Goal: Task Accomplishment & Management: Complete application form

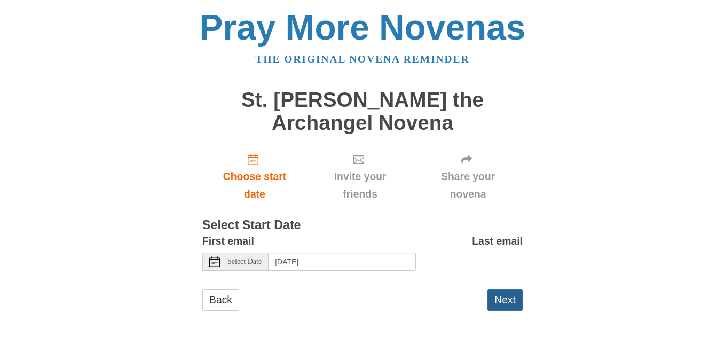
click at [514, 303] on button "Next" at bounding box center [505, 300] width 35 height 22
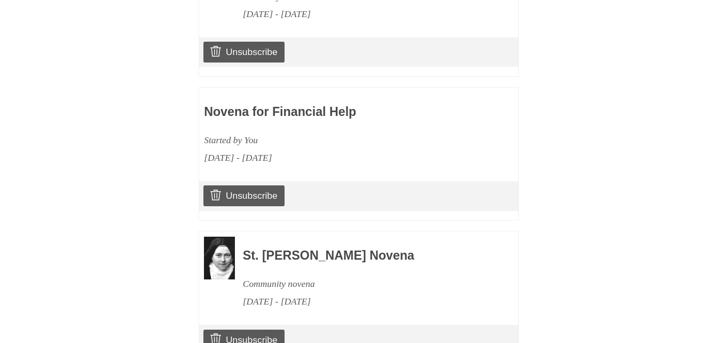
scroll to position [1554, 0]
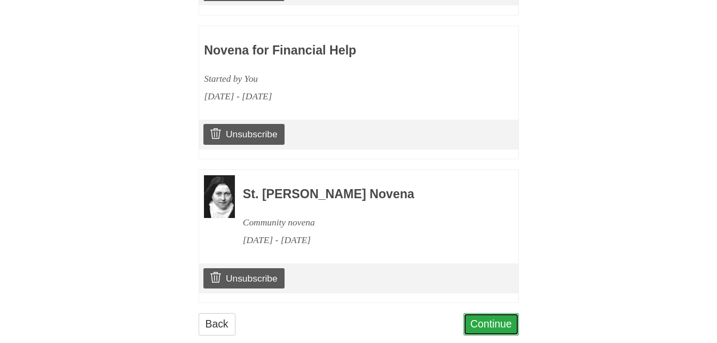
click at [482, 313] on link "Continue" at bounding box center [492, 324] width 56 height 22
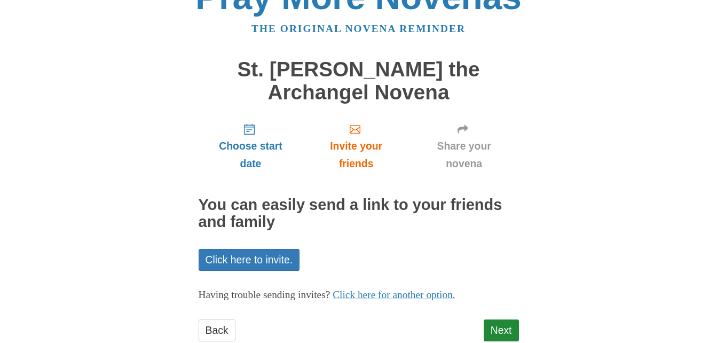
scroll to position [60, 0]
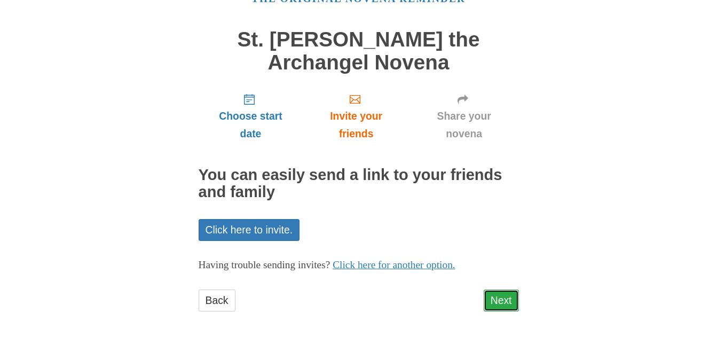
click at [497, 295] on link "Next" at bounding box center [501, 300] width 35 height 22
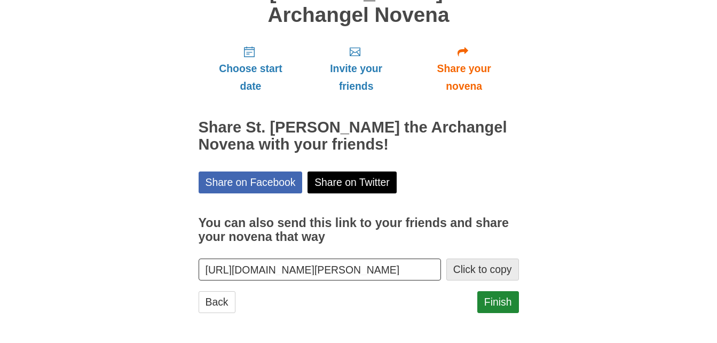
scroll to position [109, 0]
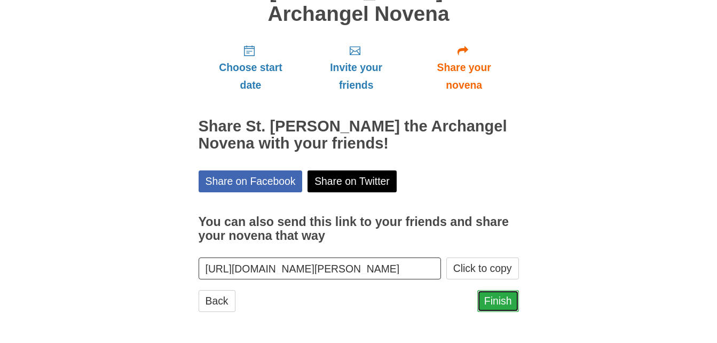
click at [496, 302] on link "Finish" at bounding box center [498, 301] width 42 height 22
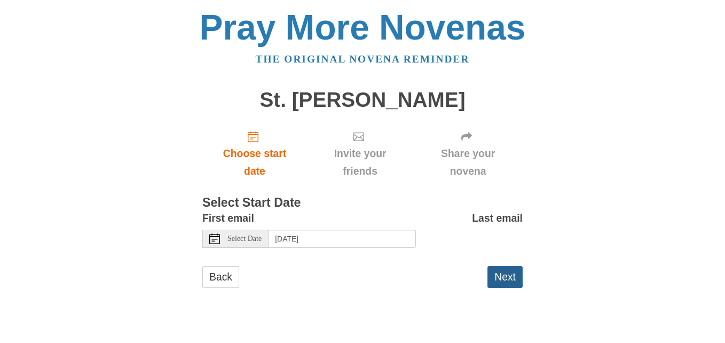
click at [504, 279] on button "Next" at bounding box center [505, 277] width 35 height 22
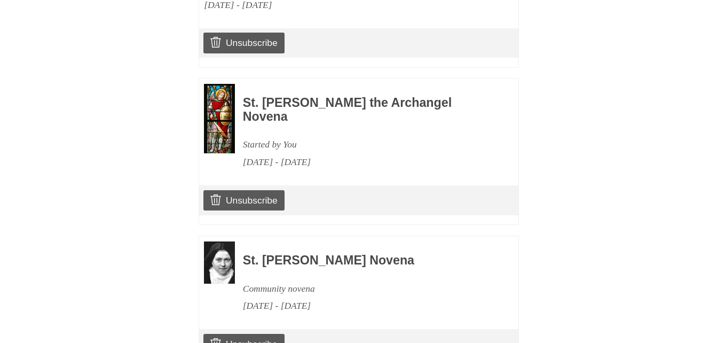
scroll to position [1675, 0]
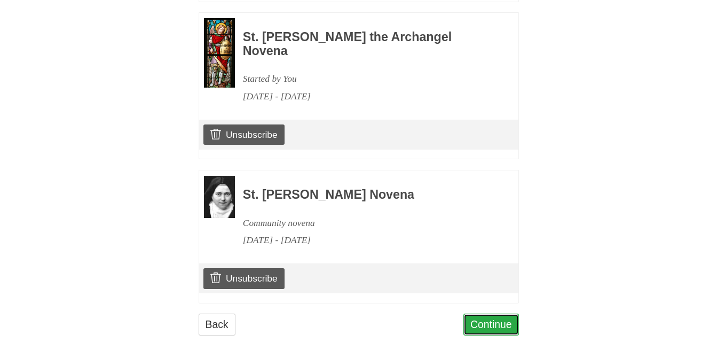
click at [496, 313] on link "Continue" at bounding box center [492, 324] width 56 height 22
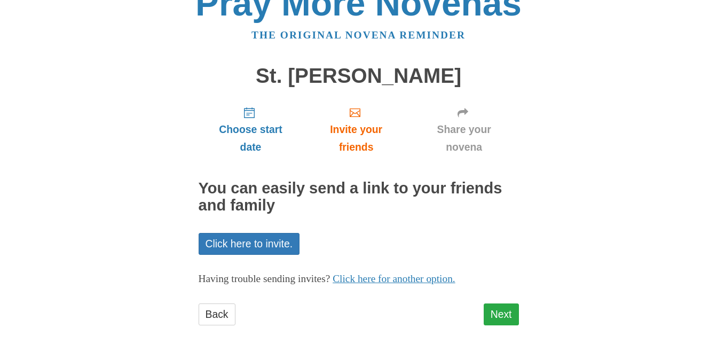
scroll to position [37, 0]
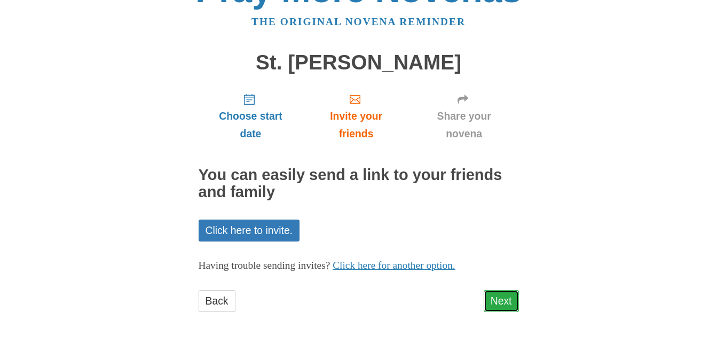
click at [490, 294] on link "Next" at bounding box center [501, 301] width 35 height 22
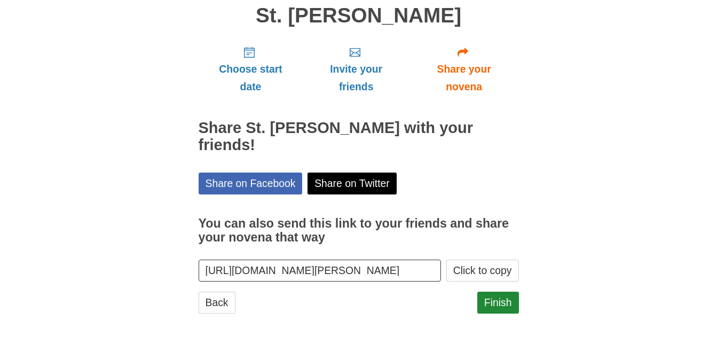
scroll to position [86, 0]
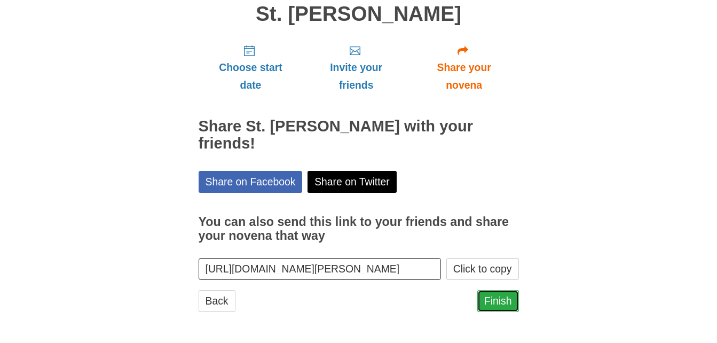
click at [493, 304] on link "Finish" at bounding box center [498, 301] width 42 height 22
